Goal: Task Accomplishment & Management: Manage account settings

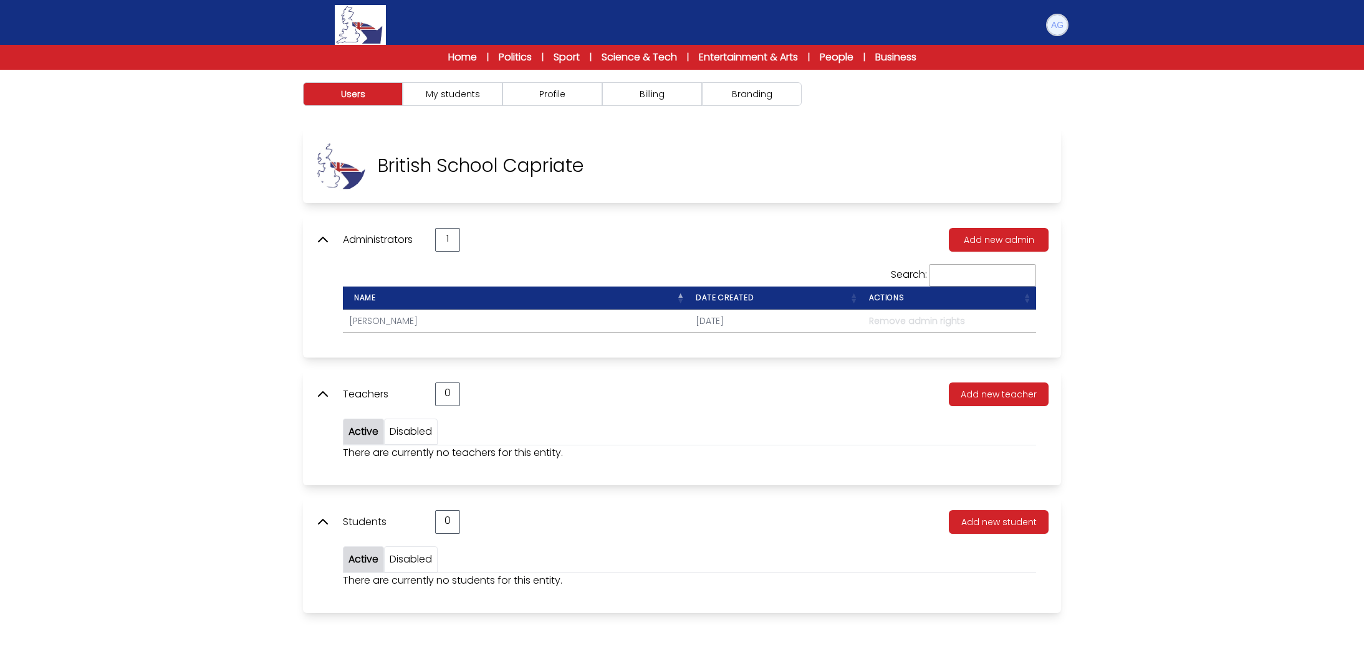
click at [1063, 27] on img at bounding box center [1057, 25] width 20 height 20
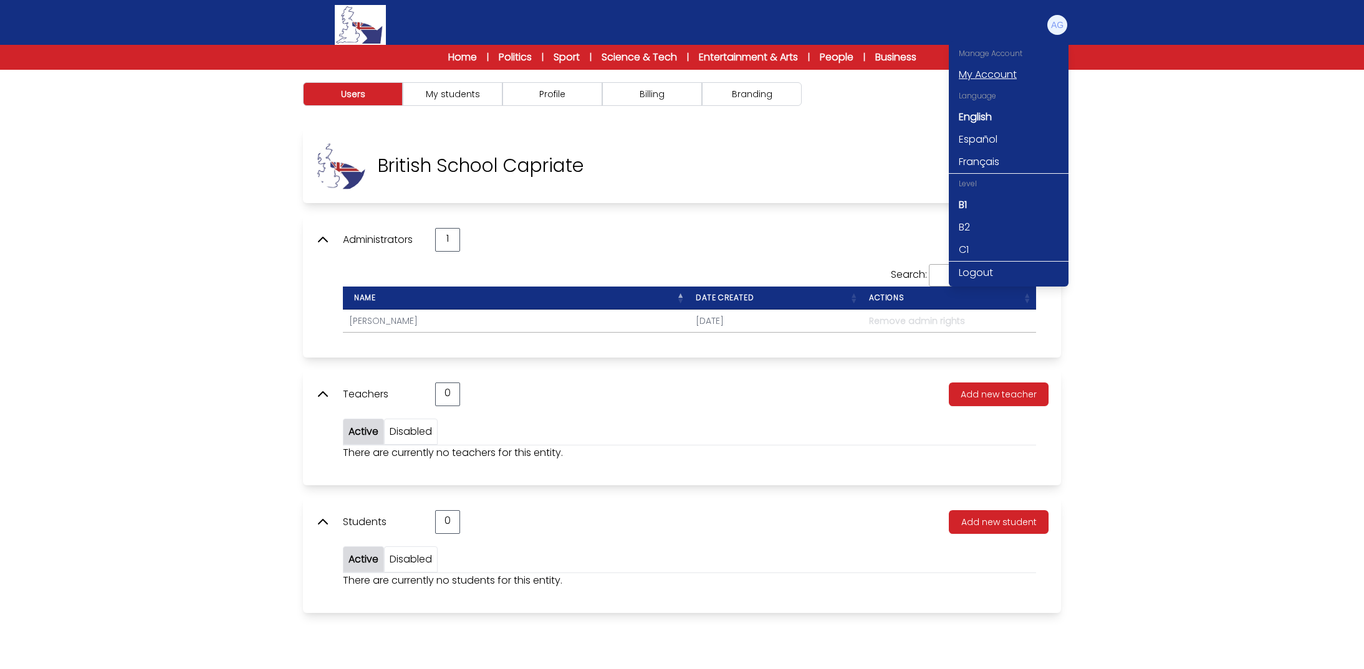
click at [984, 70] on link "My Account" at bounding box center [1009, 75] width 120 height 22
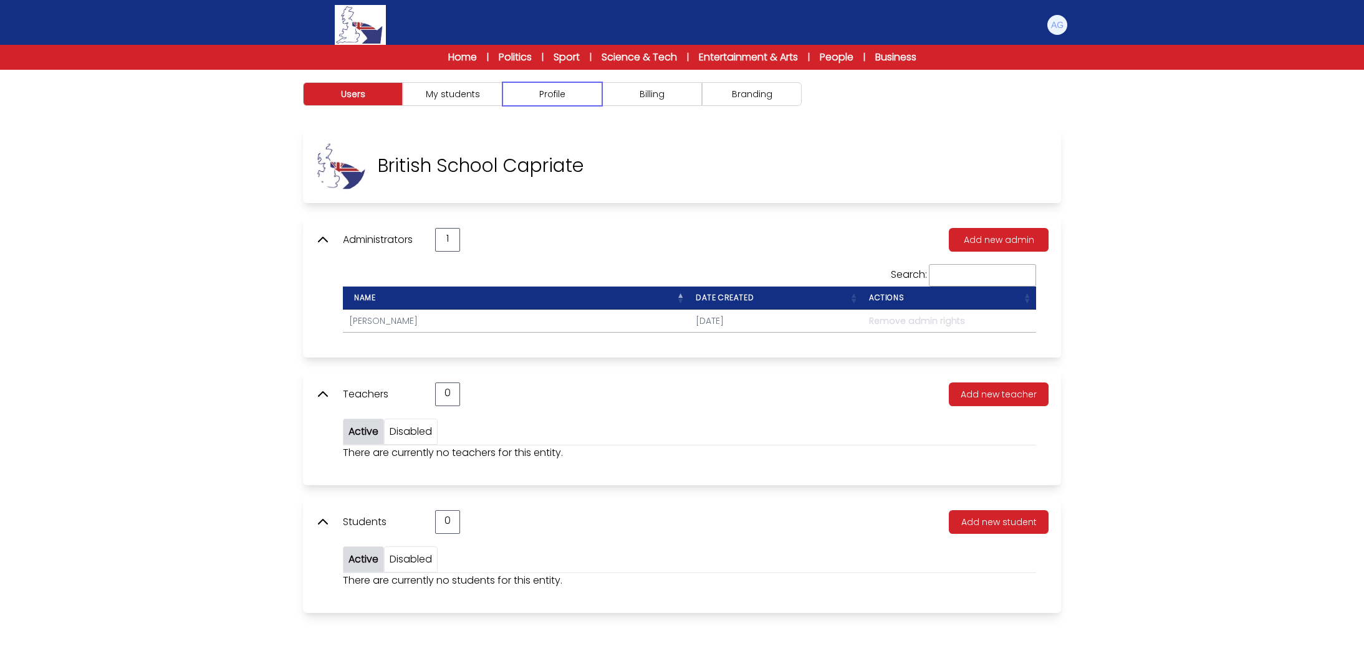
click at [541, 102] on button "Profile" at bounding box center [552, 94] width 100 height 24
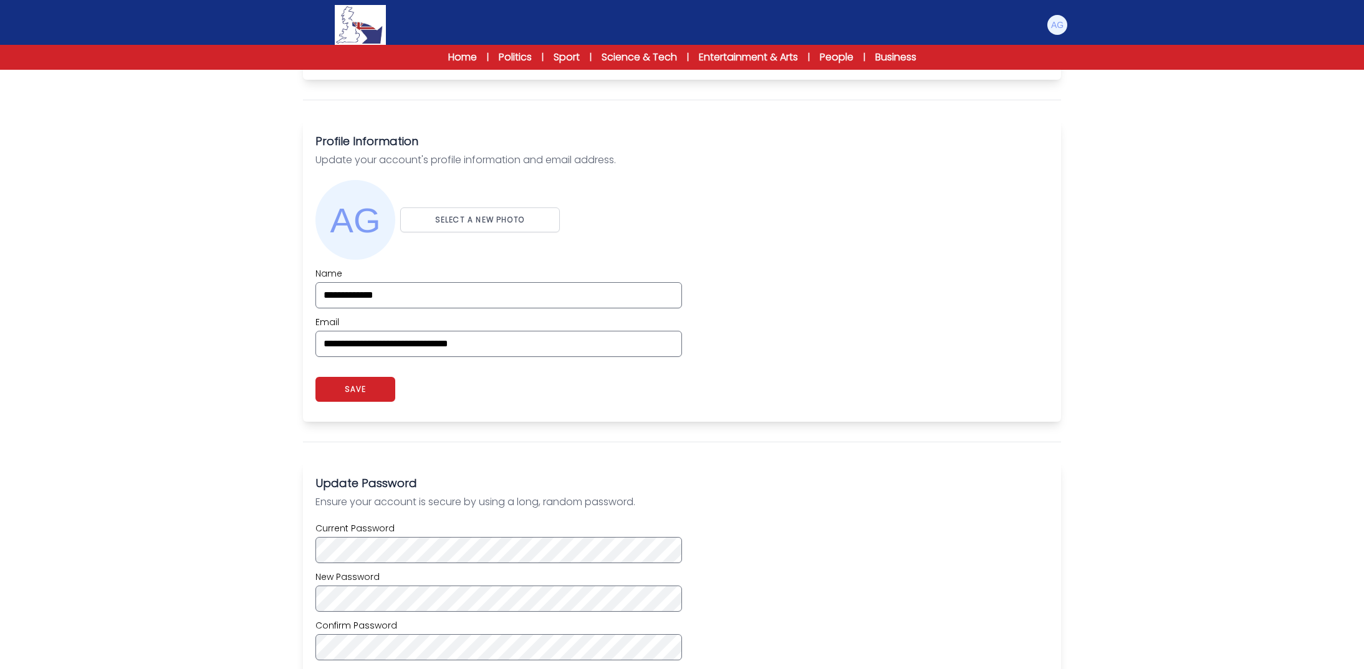
scroll to position [499, 0]
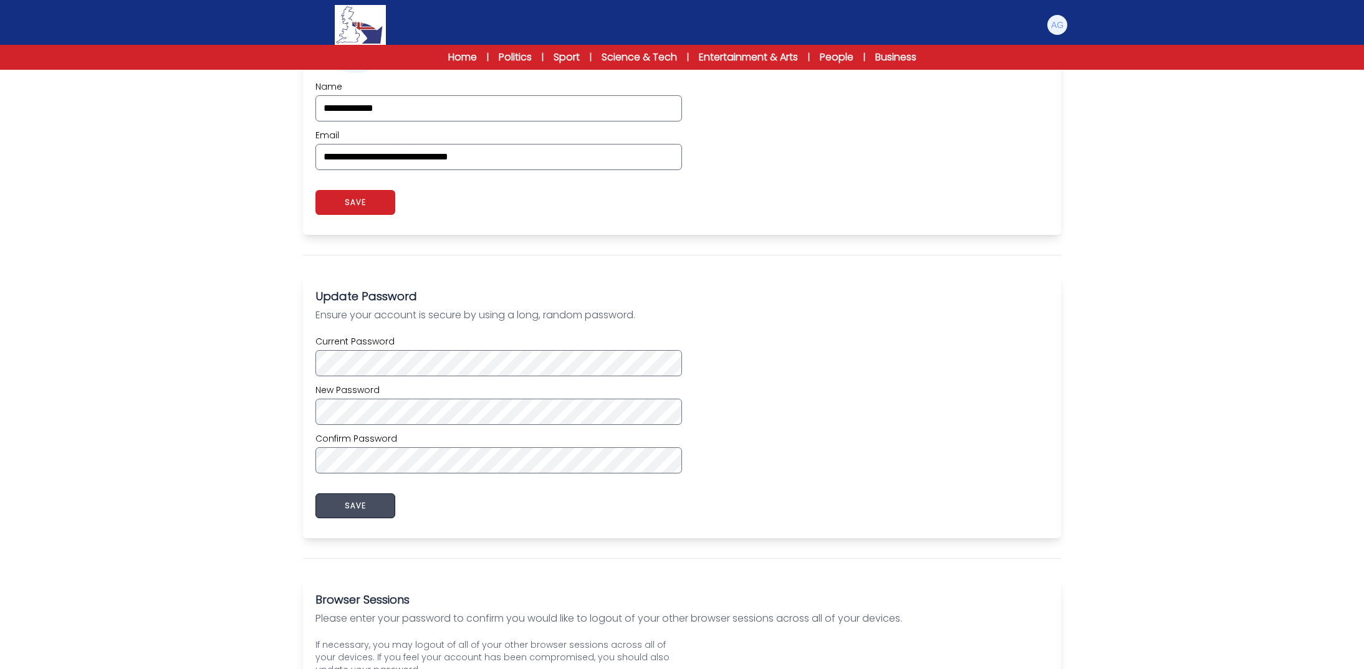
click at [368, 511] on button "SAVE" at bounding box center [355, 506] width 80 height 25
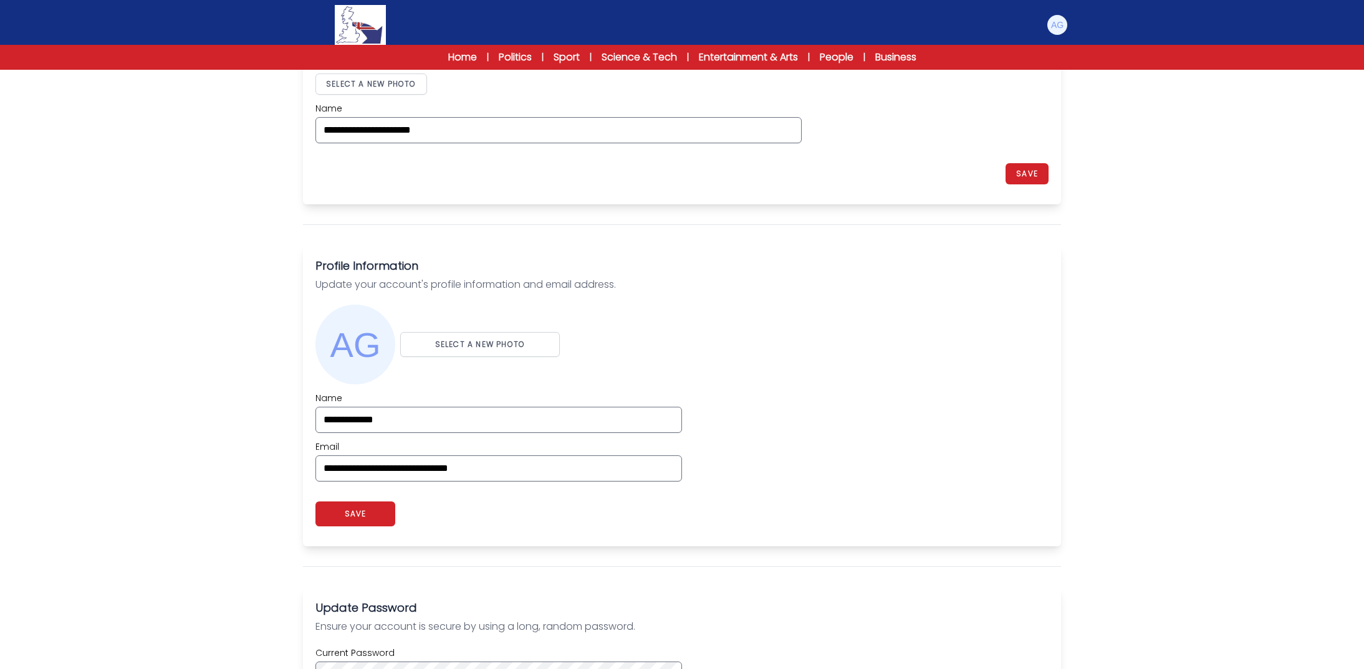
scroll to position [125, 0]
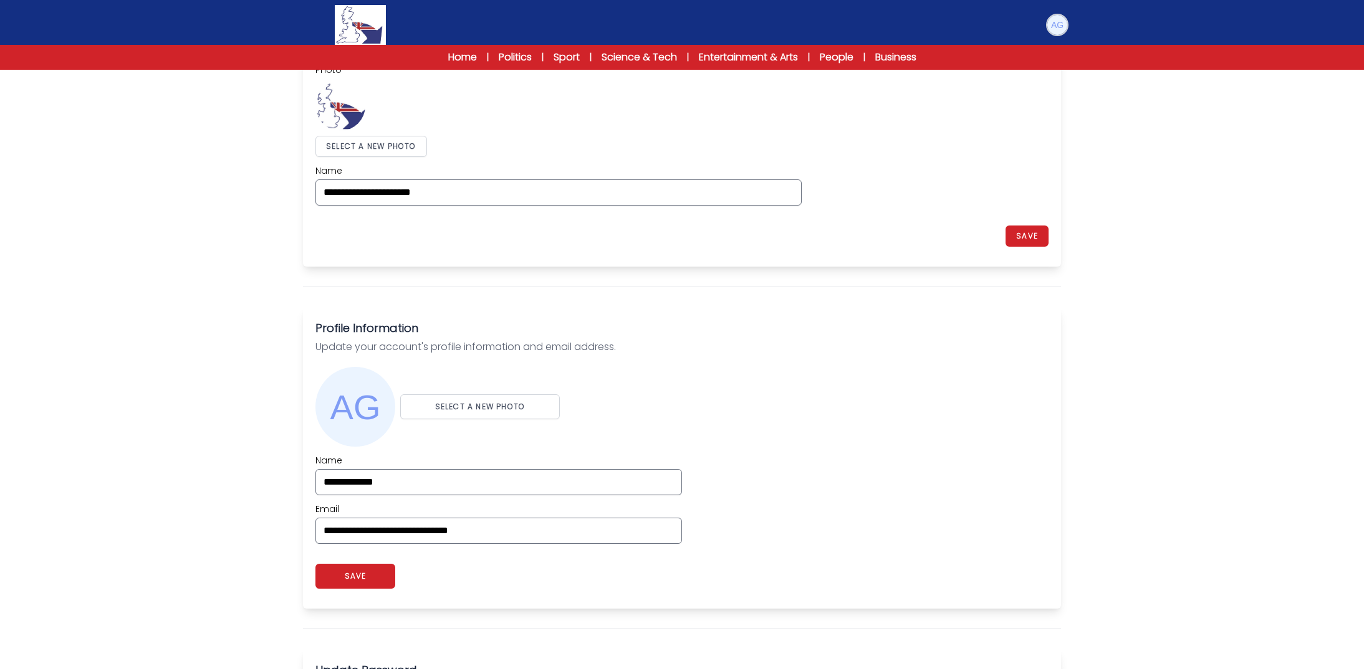
click at [1057, 22] on img at bounding box center [1057, 25] width 20 height 20
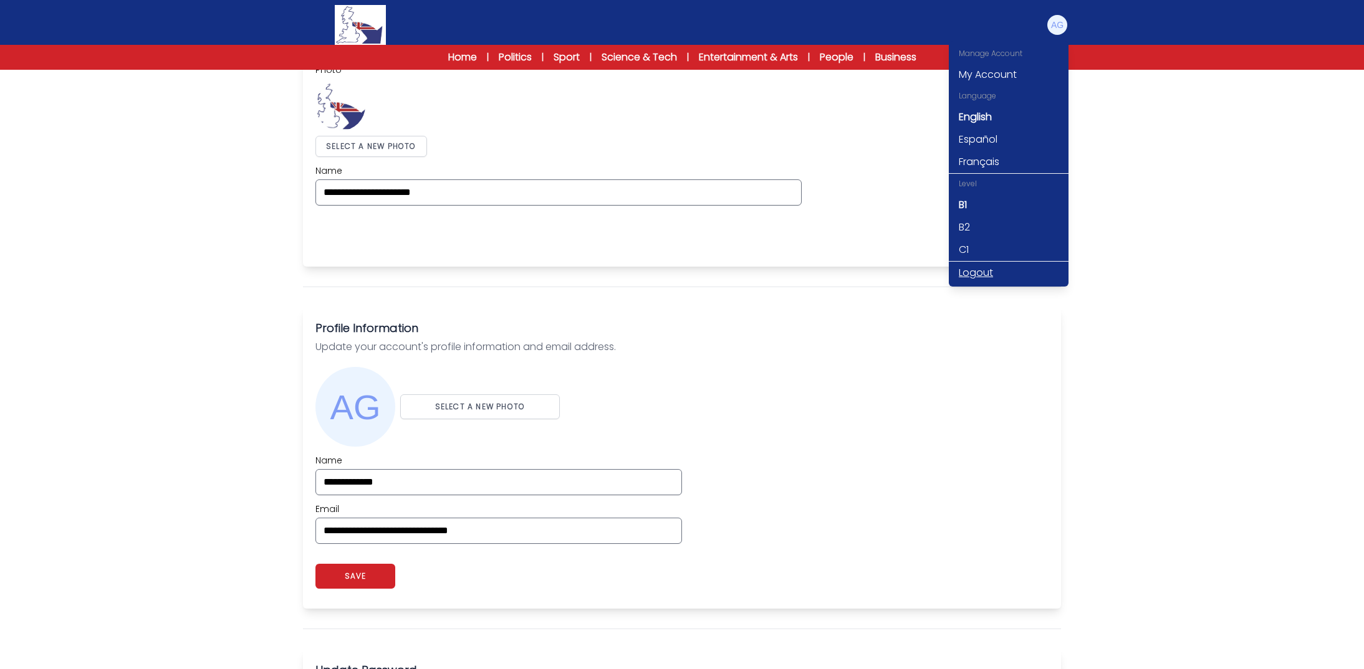
click at [971, 266] on link "Logout" at bounding box center [1009, 273] width 120 height 22
